Goal: Navigation & Orientation: Find specific page/section

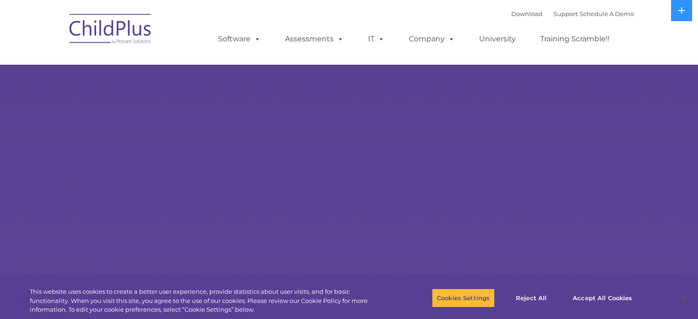
select select "MEDIUM"
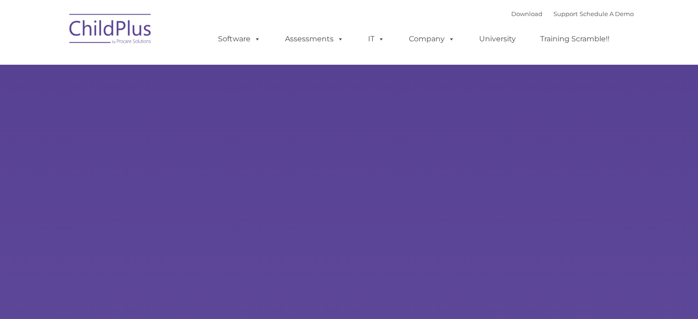
type input ""
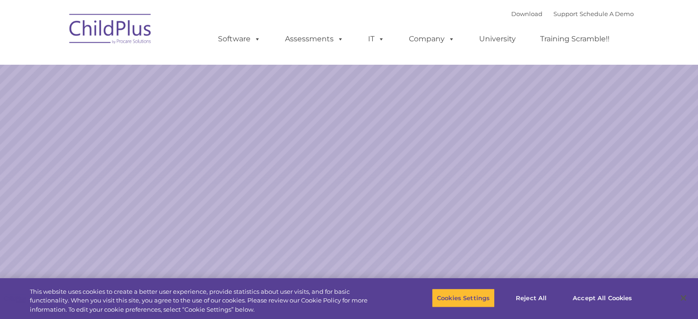
select select "MEDIUM"
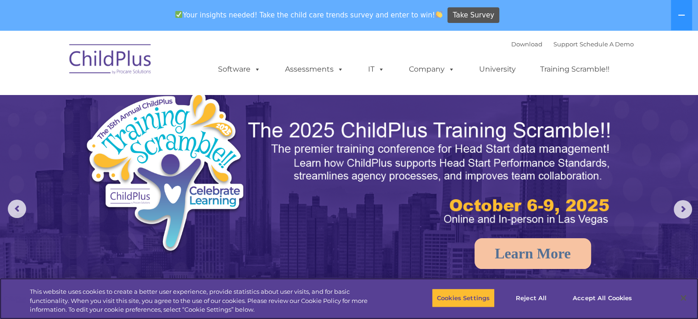
scroll to position [1, 0]
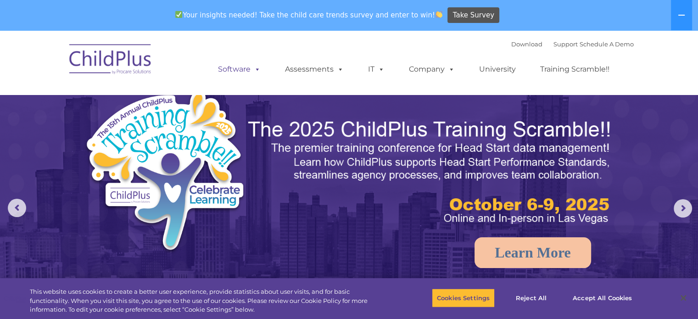
click at [244, 63] on link "Software" at bounding box center [239, 69] width 61 height 18
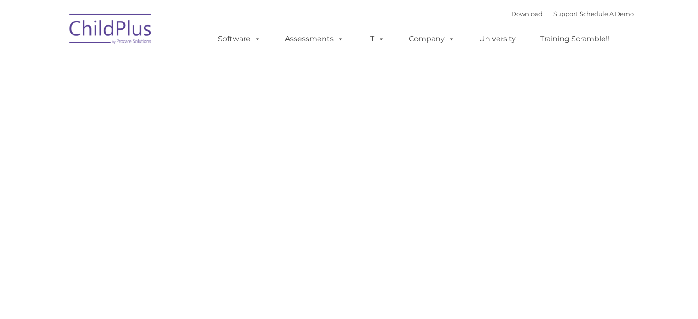
type input ""
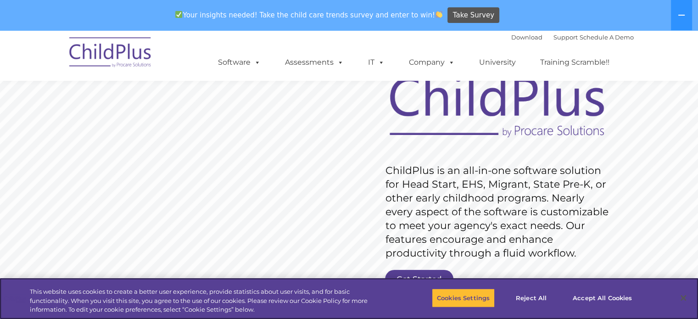
scroll to position [50, 0]
